Goal: Task Accomplishment & Management: Manage account settings

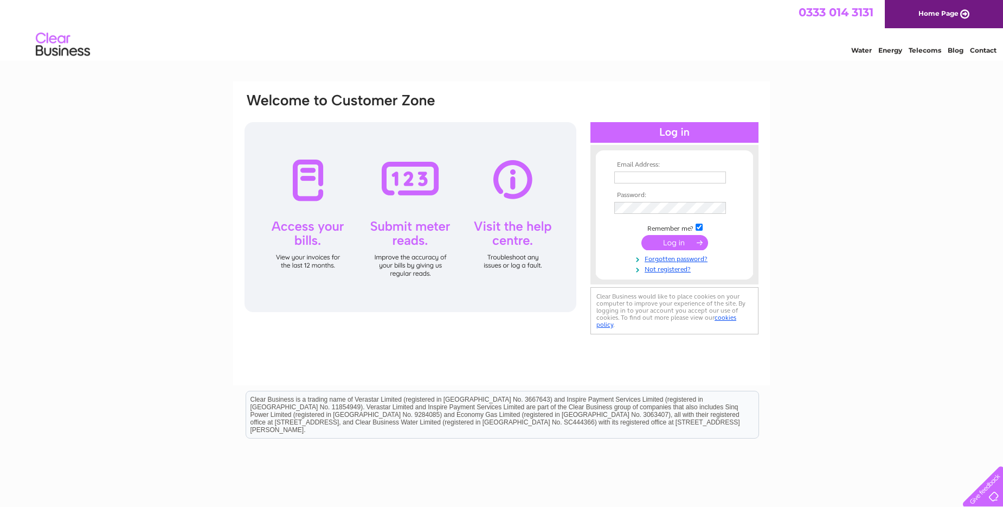
type input "[EMAIL_ADDRESS][DOMAIN_NAME]"
click at [686, 245] on input "submit" at bounding box center [675, 242] width 67 height 15
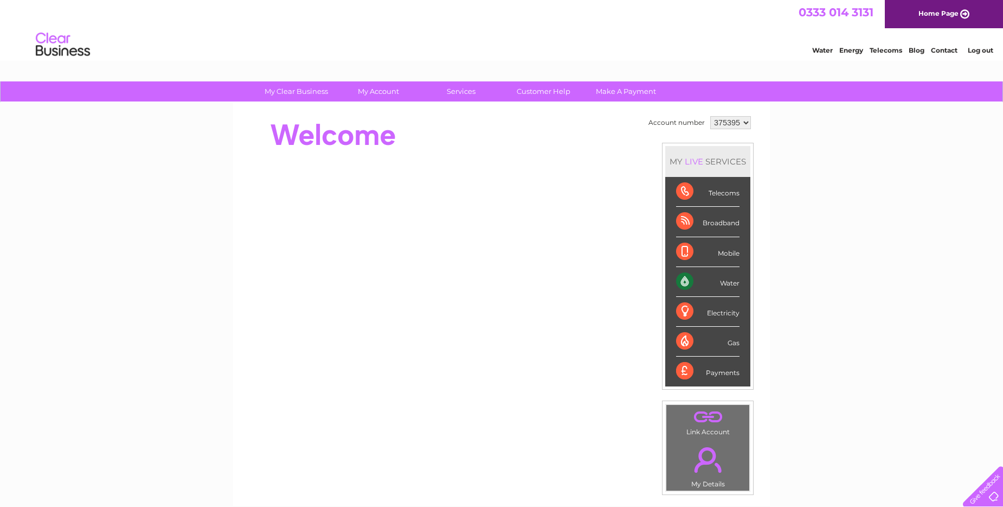
click at [719, 283] on div "Water" at bounding box center [707, 282] width 63 height 30
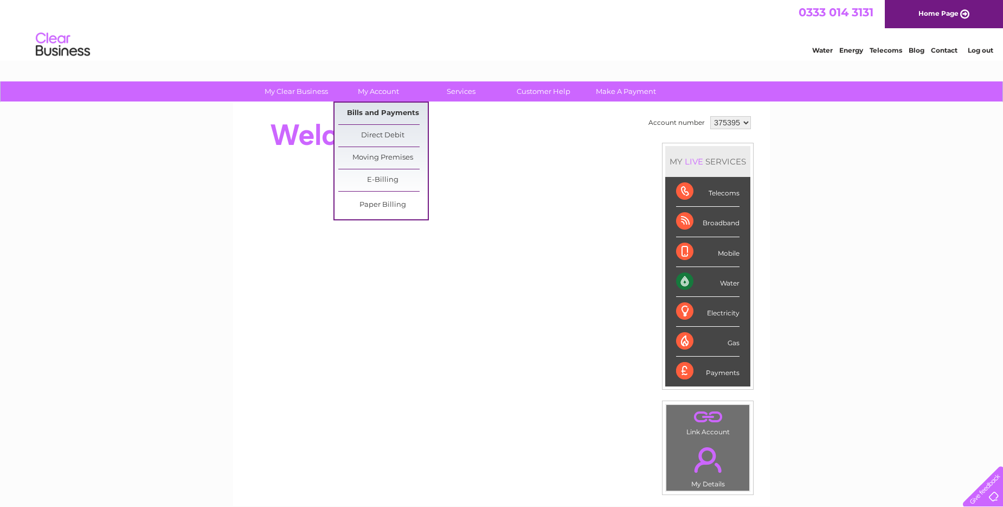
click at [386, 108] on link "Bills and Payments" at bounding box center [382, 113] width 89 height 22
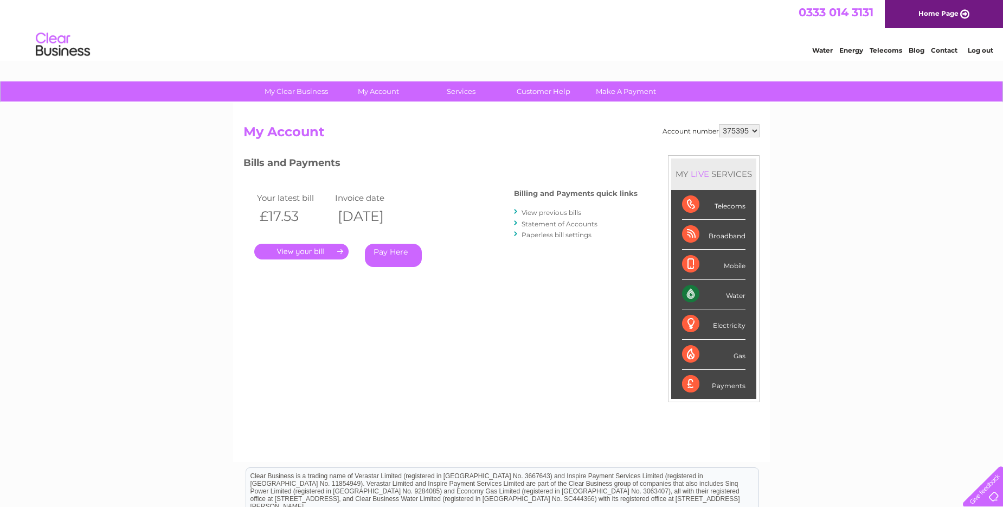
click at [341, 248] on link "." at bounding box center [301, 251] width 94 height 16
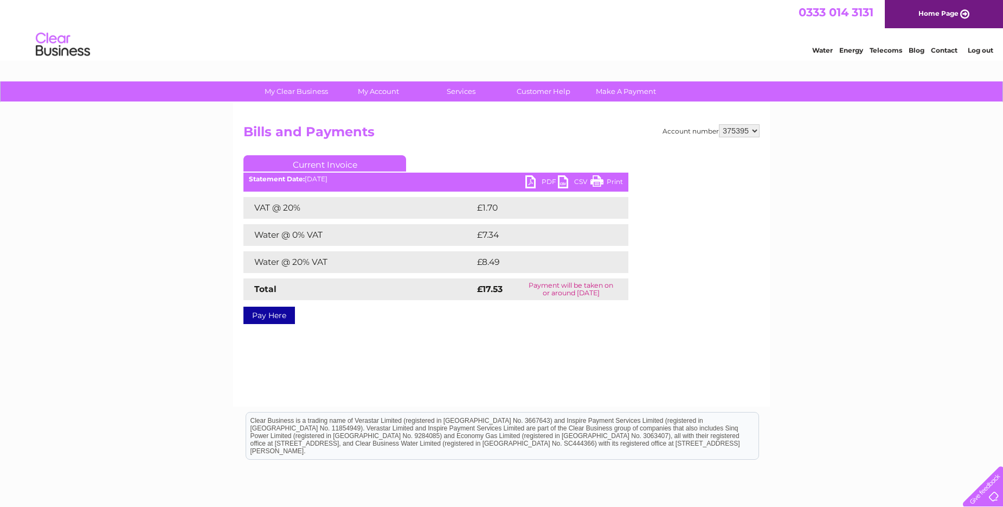
click at [544, 180] on link "PDF" at bounding box center [541, 183] width 33 height 16
